Goal: Task Accomplishment & Management: Manage account settings

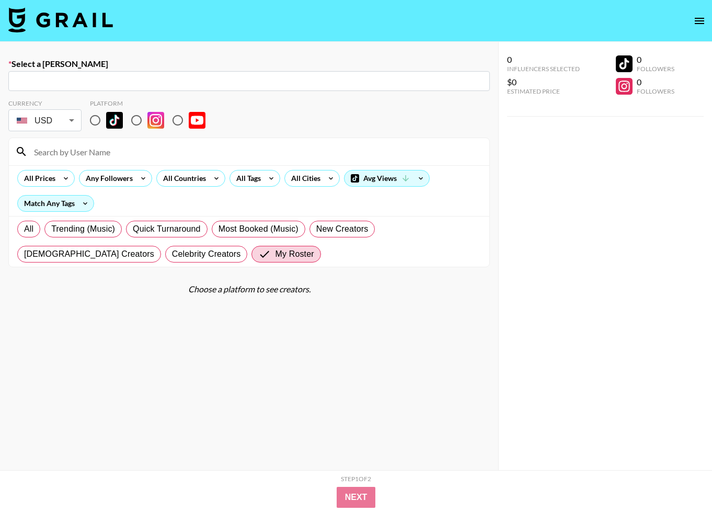
click at [72, 28] on img at bounding box center [60, 19] width 105 height 25
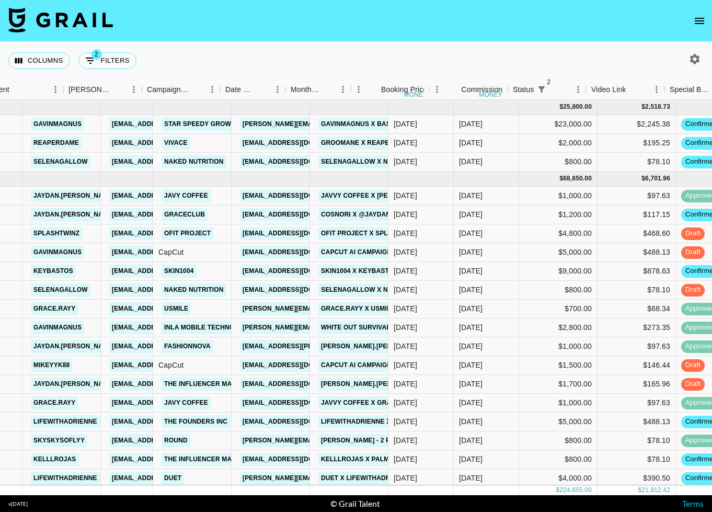
scroll to position [0, 423]
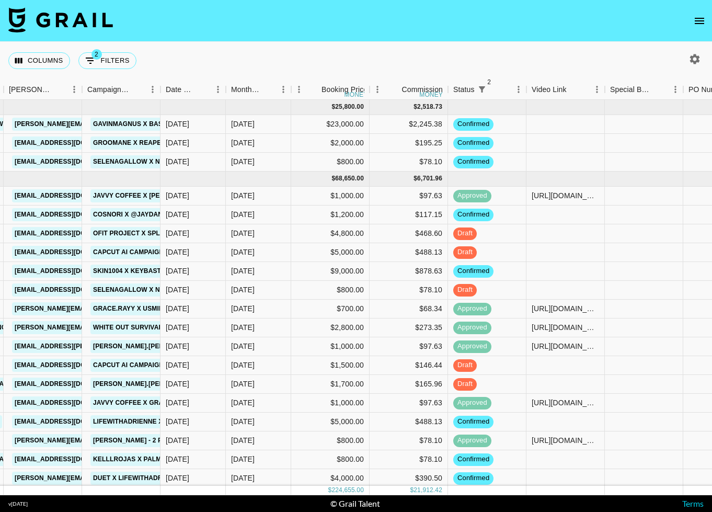
click at [693, 56] on icon "button" at bounding box center [695, 59] width 10 height 10
select select "[DATE]"
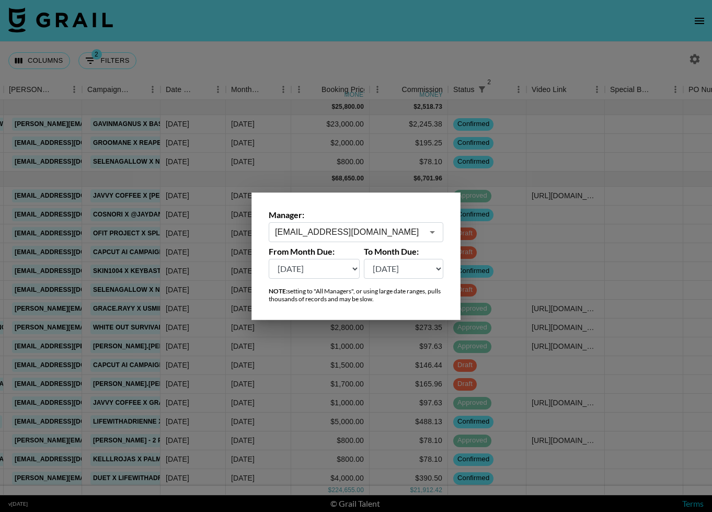
click at [403, 223] on div "[EMAIL_ADDRESS][DOMAIN_NAME] ​" at bounding box center [356, 232] width 175 height 20
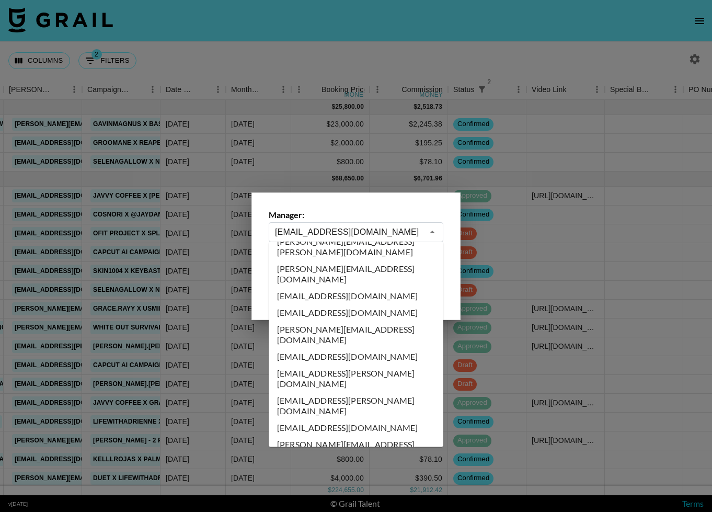
scroll to position [0, 0]
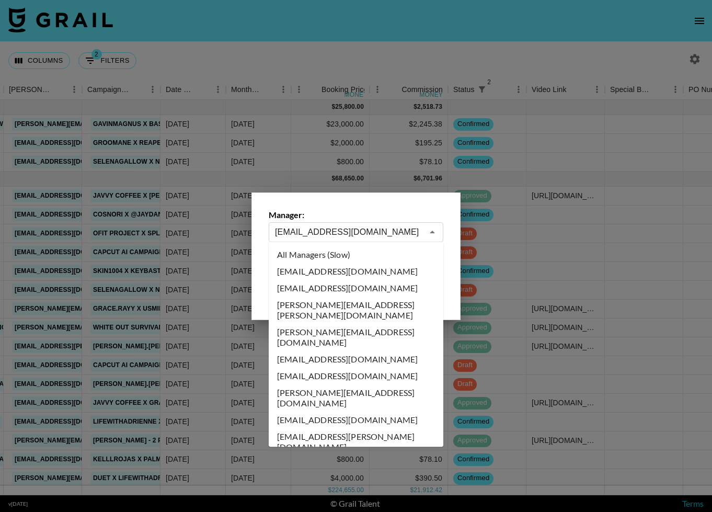
click at [340, 250] on li "All Managers (Slow)" at bounding box center [356, 254] width 175 height 17
type input "All Managers (Slow)"
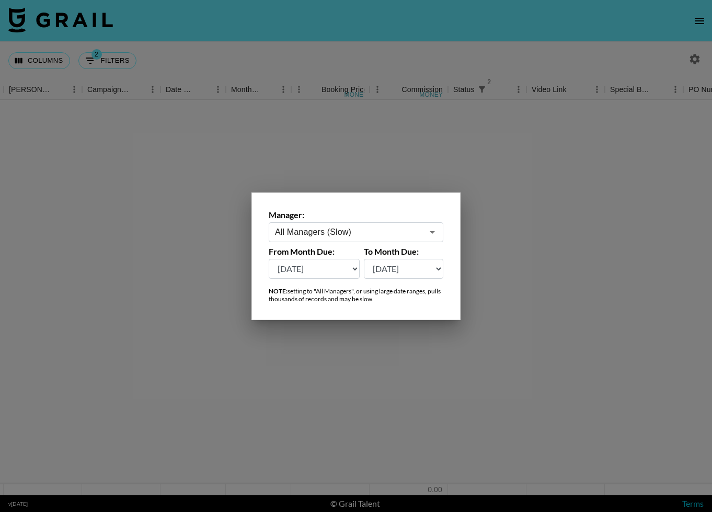
click at [329, 54] on div at bounding box center [356, 256] width 712 height 512
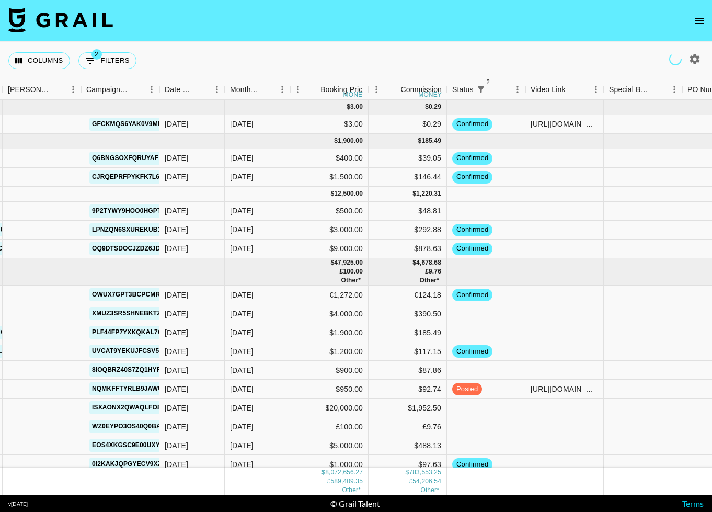
scroll to position [0, 318]
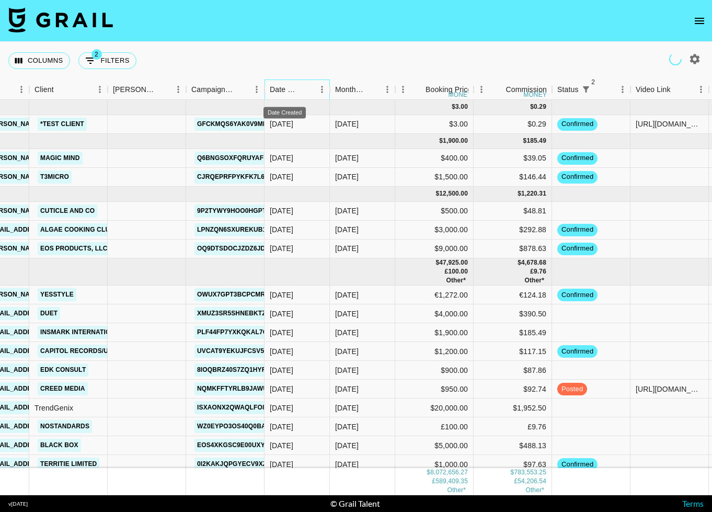
click at [287, 87] on div "Date Created" at bounding box center [285, 89] width 30 height 20
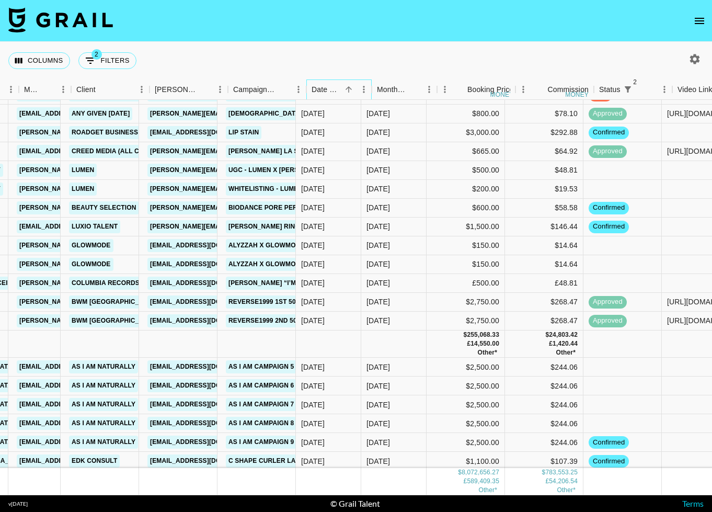
scroll to position [115677, 270]
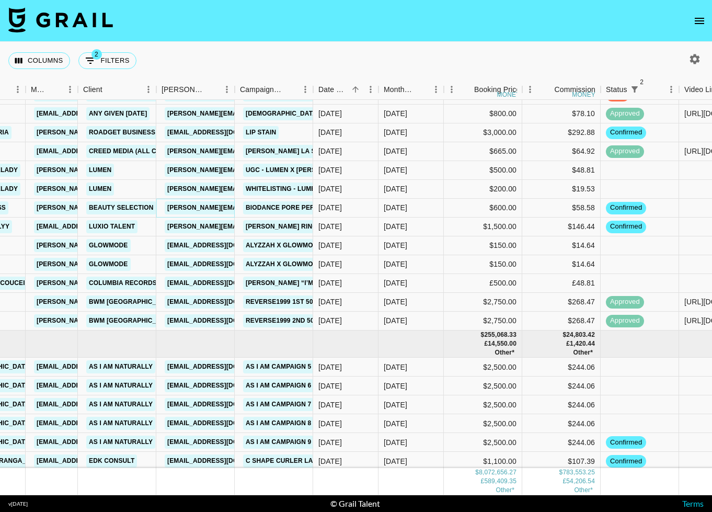
click at [201, 206] on link "[PERSON_NAME][EMAIL_ADDRESS][DOMAIN_NAME]" at bounding box center [250, 207] width 170 height 13
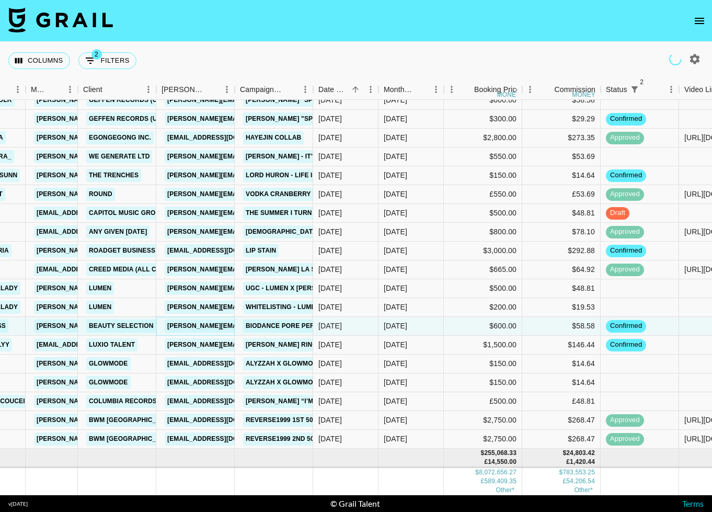
scroll to position [115558, 270]
click at [209, 140] on link "[EMAIL_ADDRESS][DOMAIN_NAME]" at bounding box center [223, 138] width 117 height 13
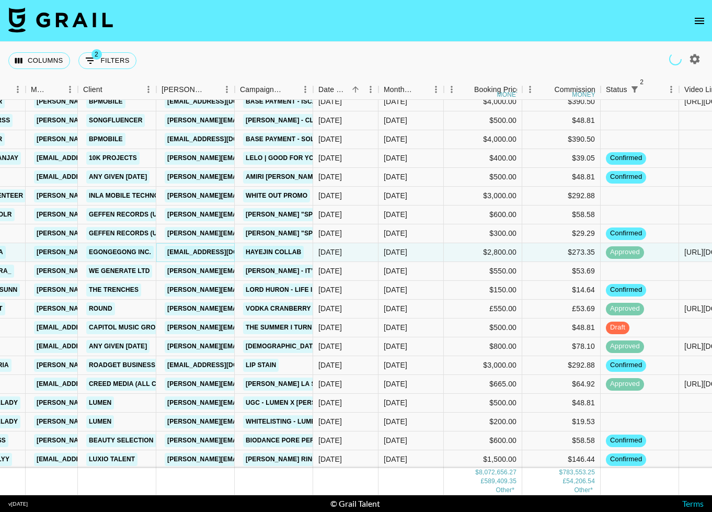
scroll to position [115440, 270]
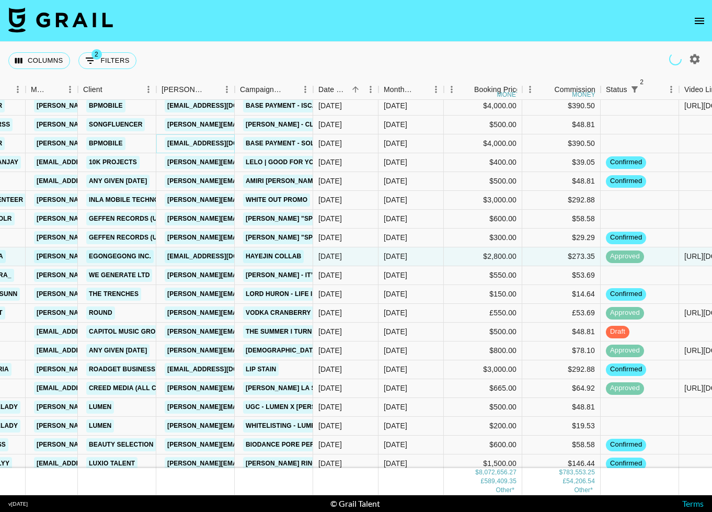
click at [214, 142] on link "[EMAIL_ADDRESS][DOMAIN_NAME]" at bounding box center [223, 143] width 117 height 13
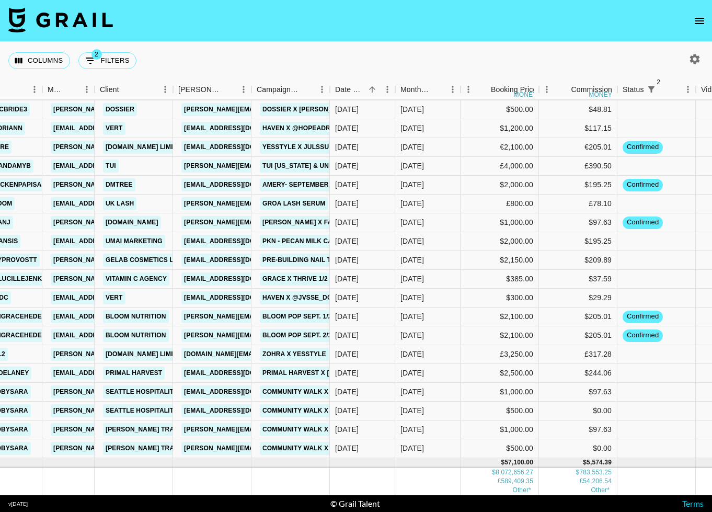
scroll to position [117179, 253]
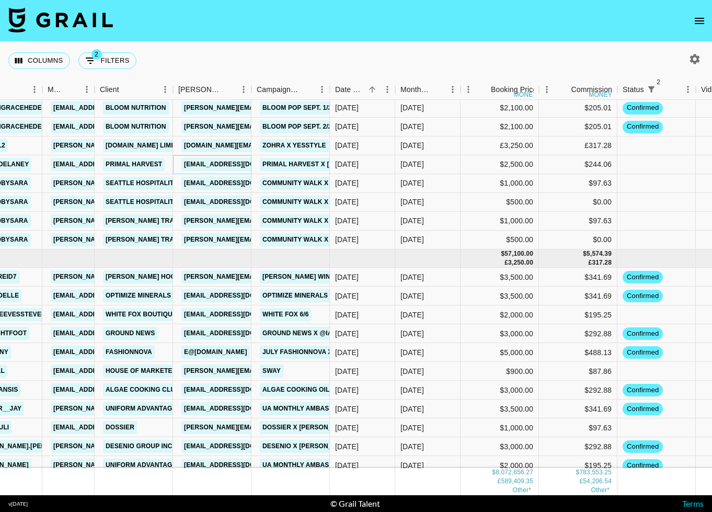
click at [225, 172] on div "[EMAIL_ADDRESS][DOMAIN_NAME]" at bounding box center [239, 164] width 123 height 19
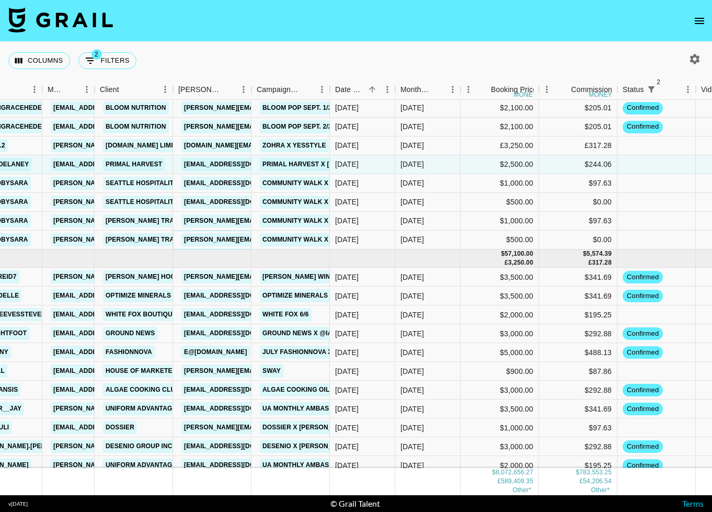
click at [217, 242] on link "[PERSON_NAME][EMAIL_ADDRESS][PERSON_NAME][DOMAIN_NAME]" at bounding box center [293, 239] width 224 height 13
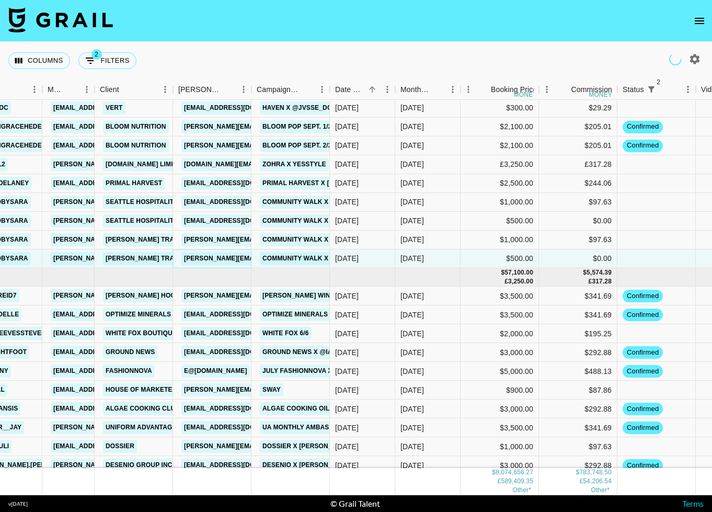
scroll to position [117197, 253]
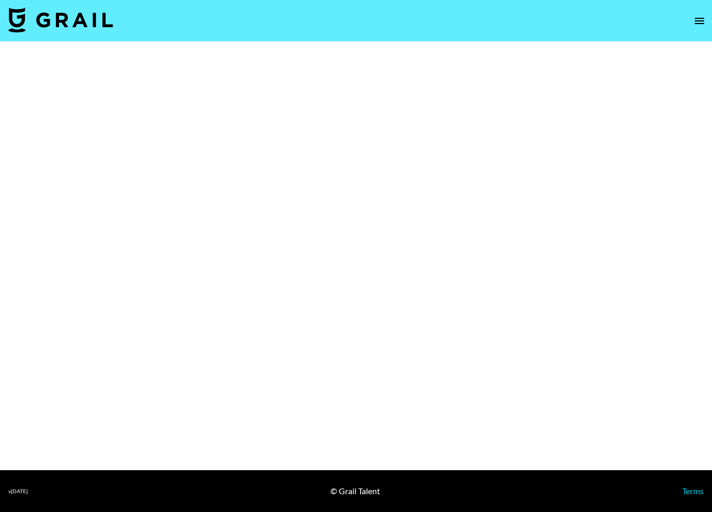
select select "Brand"
